Goal: Task Accomplishment & Management: Manage account settings

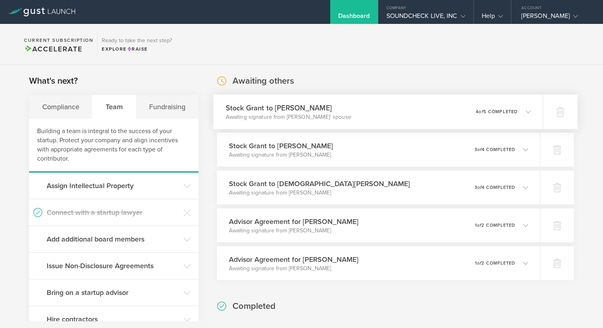
click at [314, 107] on h3 "Stock Grant to [PERSON_NAME]" at bounding box center [288, 108] width 126 height 11
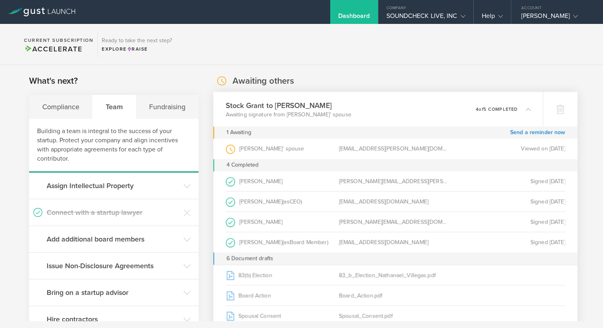
click at [314, 107] on h3 "Stock Grant to [PERSON_NAME]" at bounding box center [288, 105] width 126 height 11
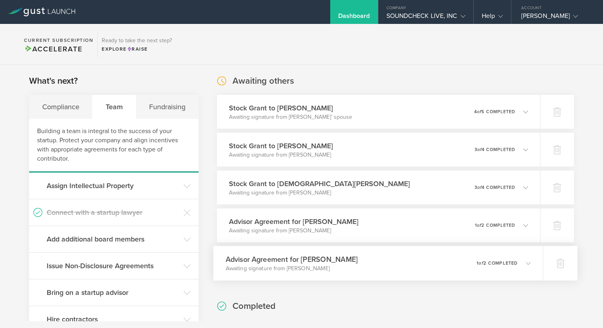
click at [453, 262] on div "Advisor Agreement for [PERSON_NAME] Awaiting signature from [PERSON_NAME] 0 und…" at bounding box center [378, 263] width 330 height 35
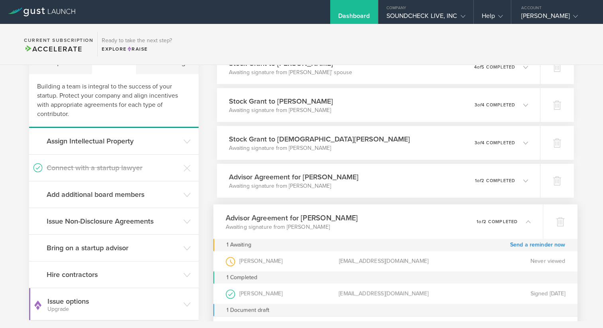
scroll to position [61, 0]
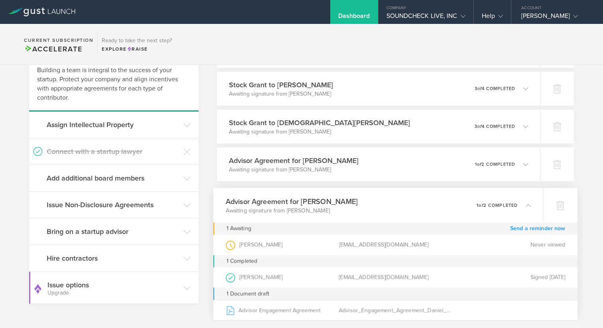
click at [518, 228] on link "Send a reminder now" at bounding box center [537, 229] width 55 height 12
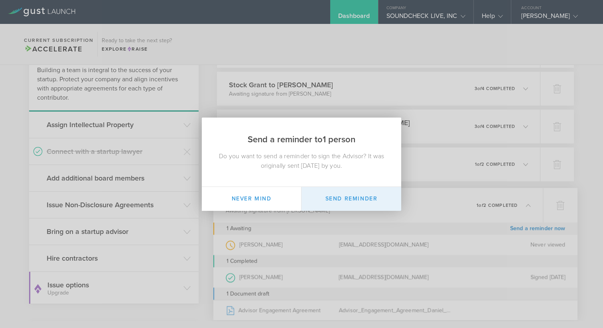
click at [342, 201] on button "Send Reminder" at bounding box center [352, 199] width 100 height 24
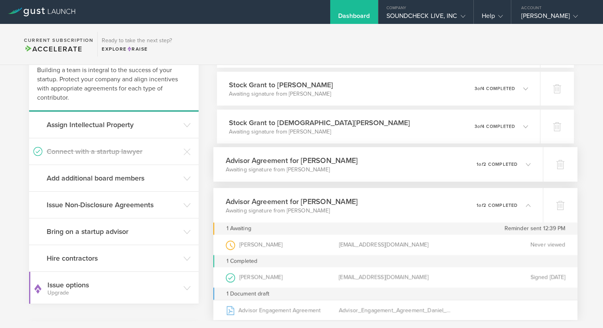
click at [496, 165] on p "1 of 2 completed" at bounding box center [497, 164] width 41 height 4
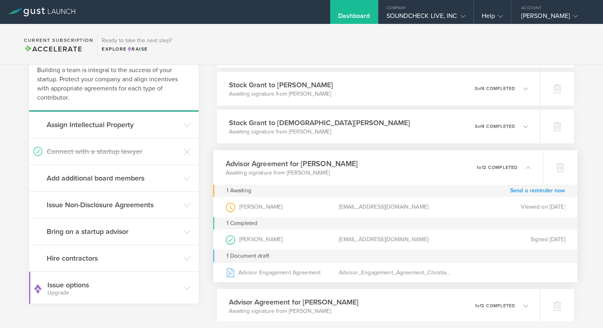
click at [517, 188] on link "Send a reminder now" at bounding box center [537, 191] width 55 height 12
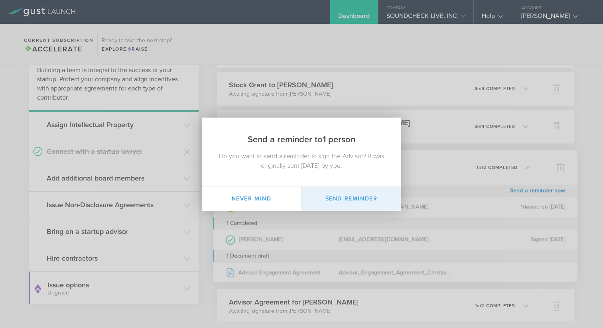
click at [366, 199] on button "Send Reminder" at bounding box center [352, 199] width 100 height 24
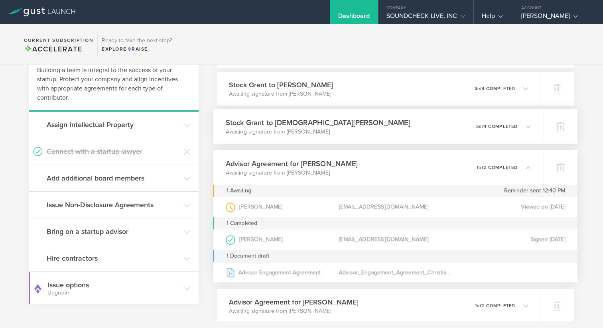
click at [497, 127] on p "3 of 4 completed" at bounding box center [496, 126] width 41 height 4
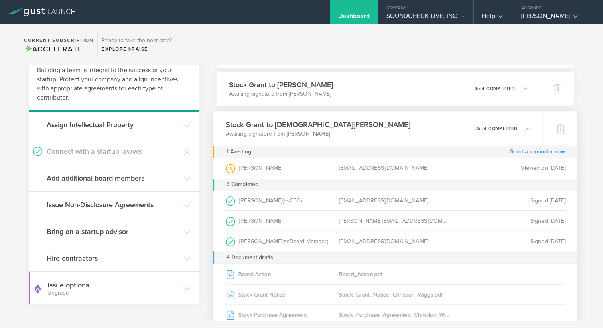
click at [523, 151] on link "Send a reminder now" at bounding box center [537, 152] width 55 height 12
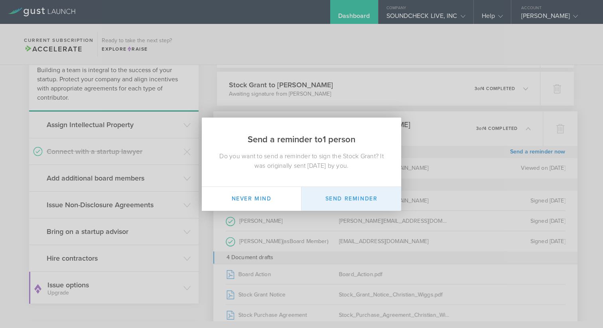
click at [379, 193] on button "Send Reminder" at bounding box center [352, 199] width 100 height 24
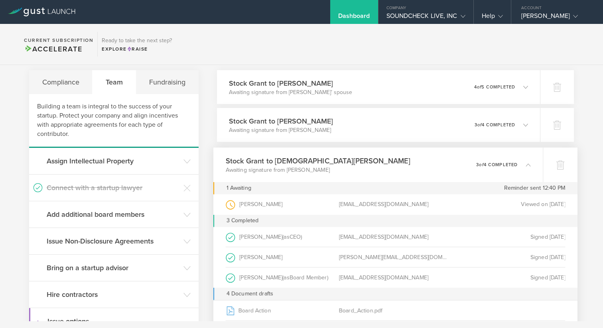
scroll to position [7, 0]
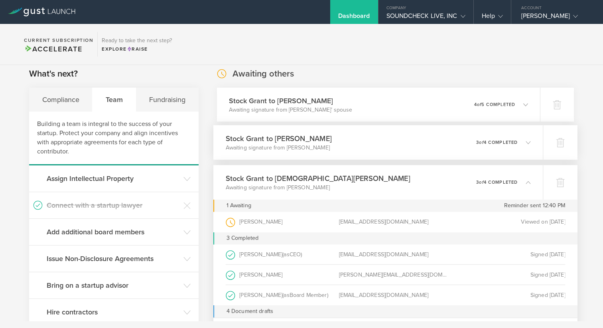
click at [490, 139] on div "0 undeliverable 3 of 4 completed" at bounding box center [503, 143] width 55 height 14
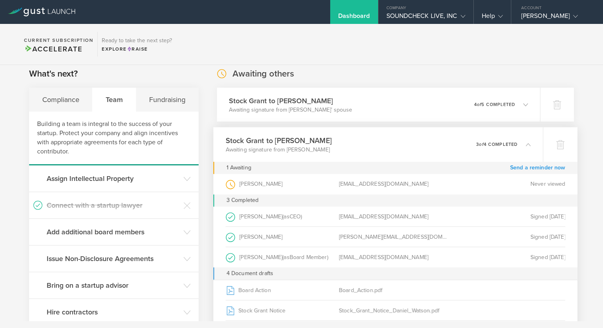
click at [515, 168] on link "Send a reminder now" at bounding box center [537, 168] width 55 height 12
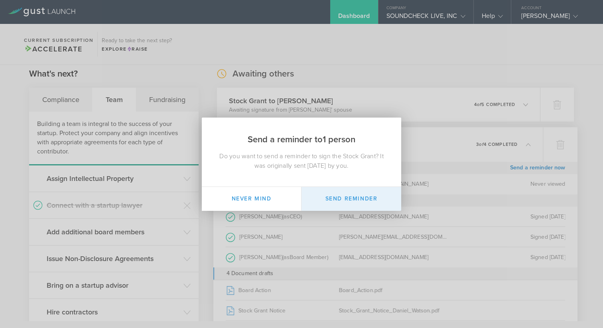
click at [366, 194] on button "Send Reminder" at bounding box center [352, 199] width 100 height 24
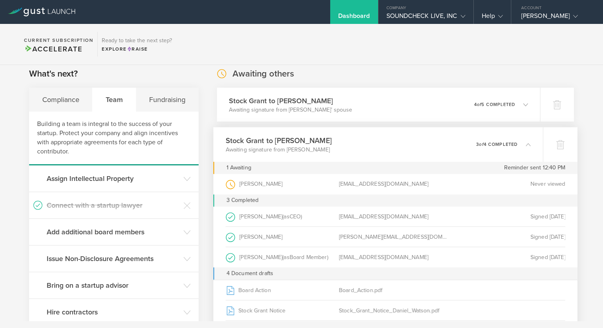
click at [494, 144] on p "3 of 4 completed" at bounding box center [496, 144] width 41 height 4
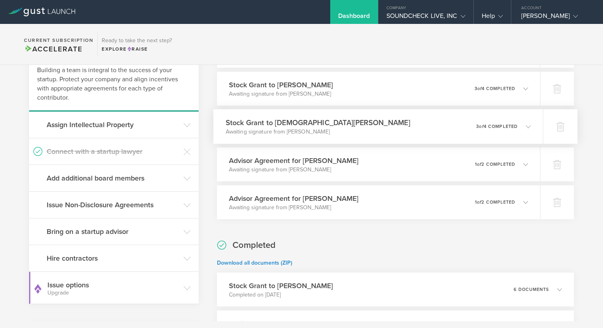
scroll to position [0, 0]
